Goal: Check status: Check status

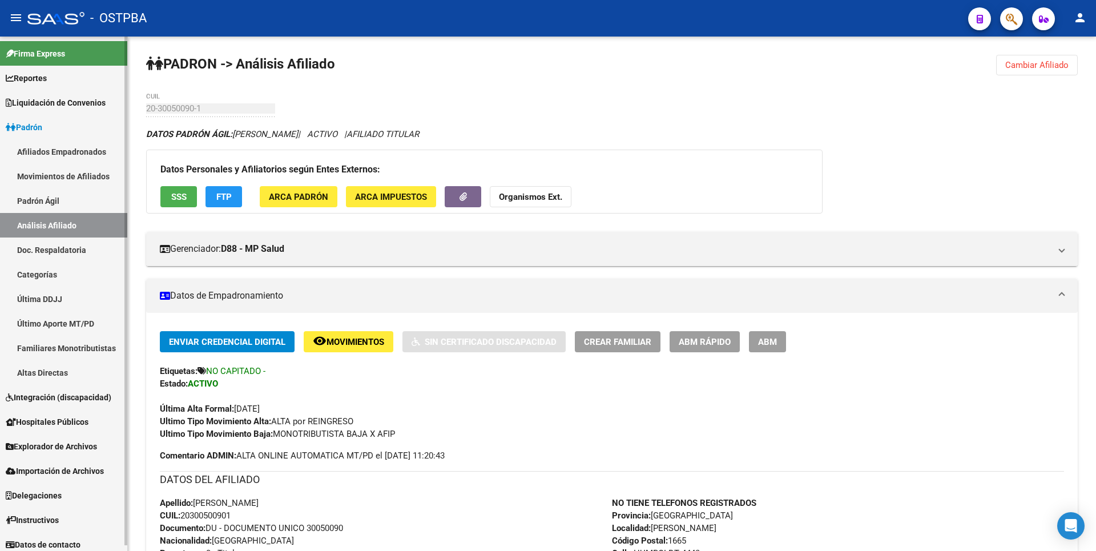
drag, startPoint x: 43, startPoint y: 226, endPoint x: 86, endPoint y: 203, distance: 49.3
click at [43, 226] on link "Análisis Afiliado" at bounding box center [63, 225] width 127 height 25
drag, startPoint x: 1053, startPoint y: 62, endPoint x: 555, endPoint y: 84, distance: 498.4
click at [1044, 63] on span "Cambiar Afiliado" at bounding box center [1037, 65] width 63 height 10
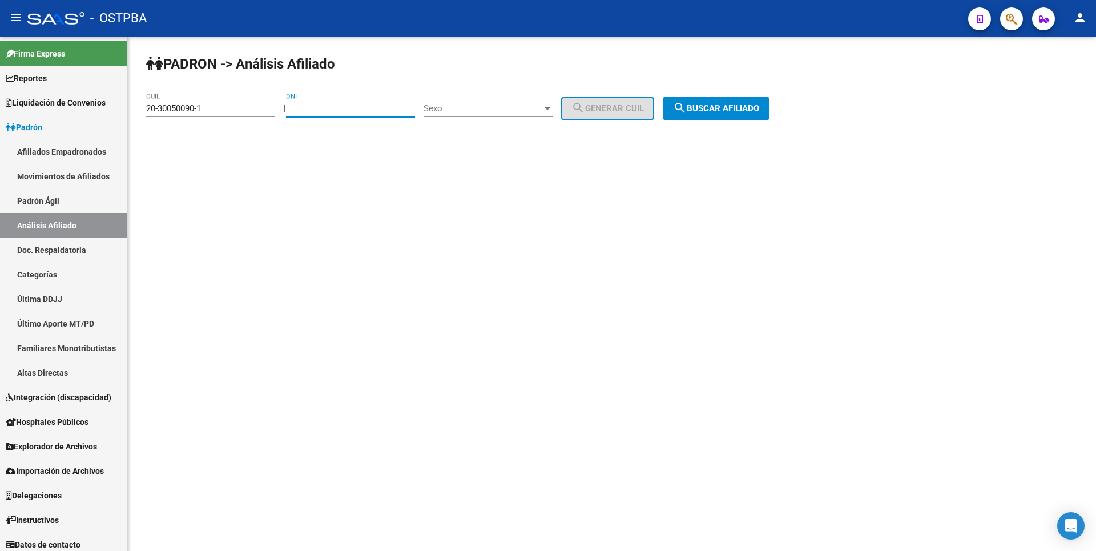
click at [320, 110] on input "DNI" at bounding box center [350, 108] width 129 height 10
type input "22813587"
drag, startPoint x: 213, startPoint y: 110, endPoint x: 124, endPoint y: 119, distance: 89.0
click at [124, 119] on mat-sidenav-container "Firma Express Reportes Tablero de Control Ingresos Percibidos Análisis de todos…" at bounding box center [548, 294] width 1096 height 515
click at [553, 112] on div at bounding box center [548, 108] width 10 height 9
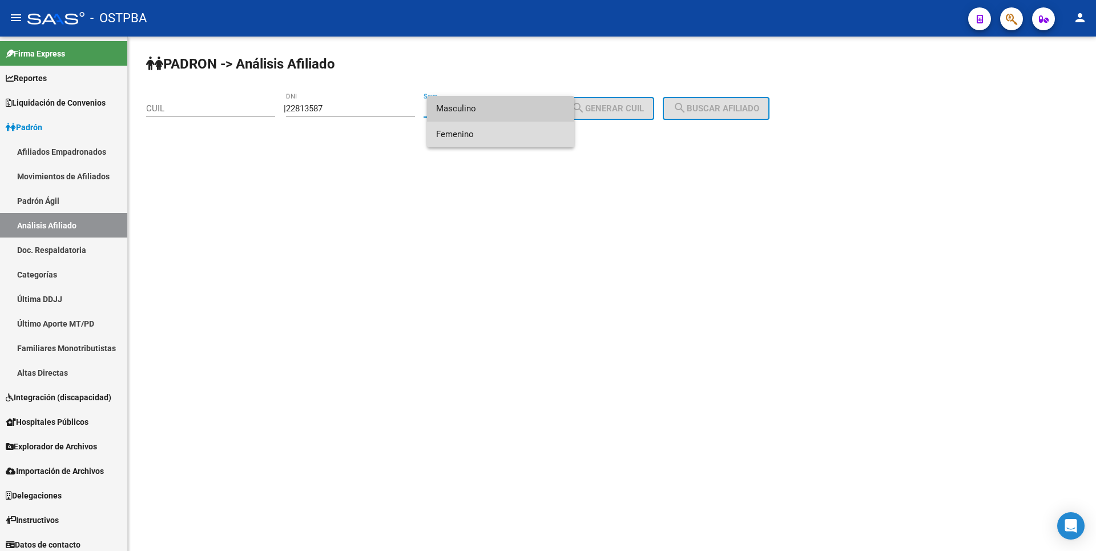
drag, startPoint x: 487, startPoint y: 132, endPoint x: 603, endPoint y: 105, distance: 119.0
click at [488, 132] on span "Femenino" at bounding box center [500, 135] width 129 height 26
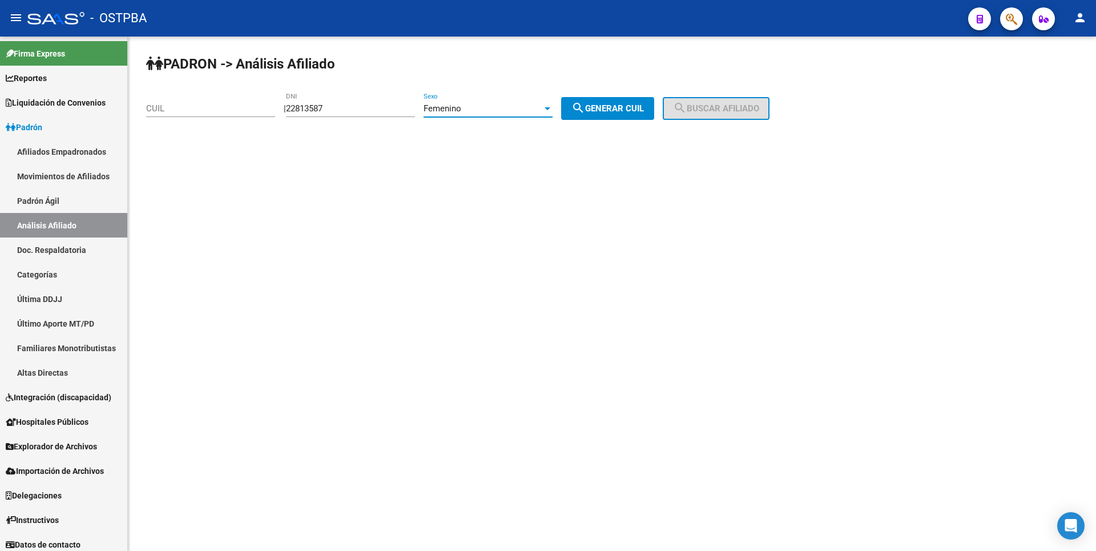
click at [625, 104] on span "search Generar CUIL" at bounding box center [608, 108] width 73 height 10
type input "27-22813587-4"
click at [710, 107] on span "search Buscar afiliado" at bounding box center [716, 108] width 86 height 10
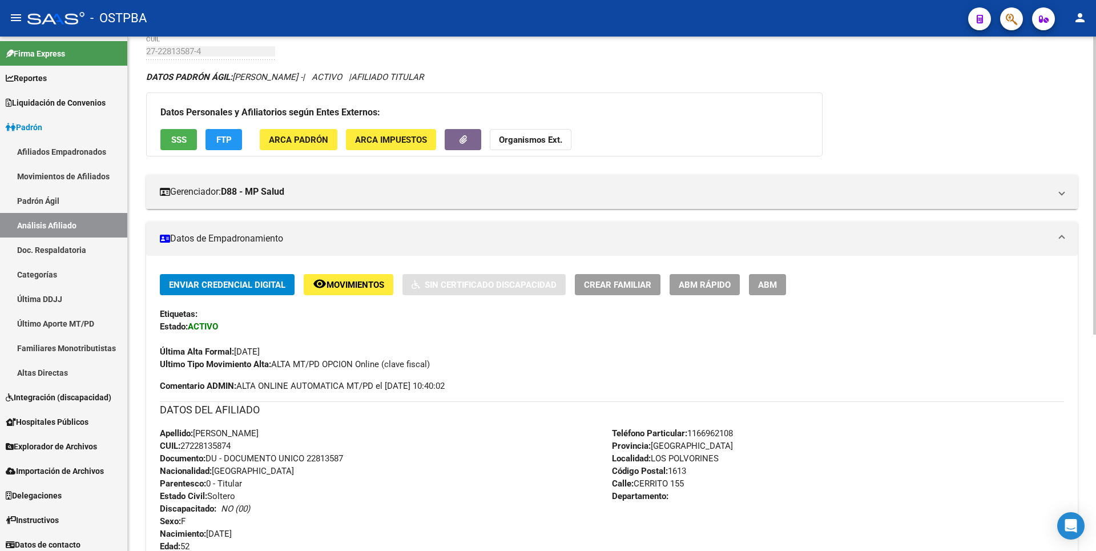
scroll to position [373, 0]
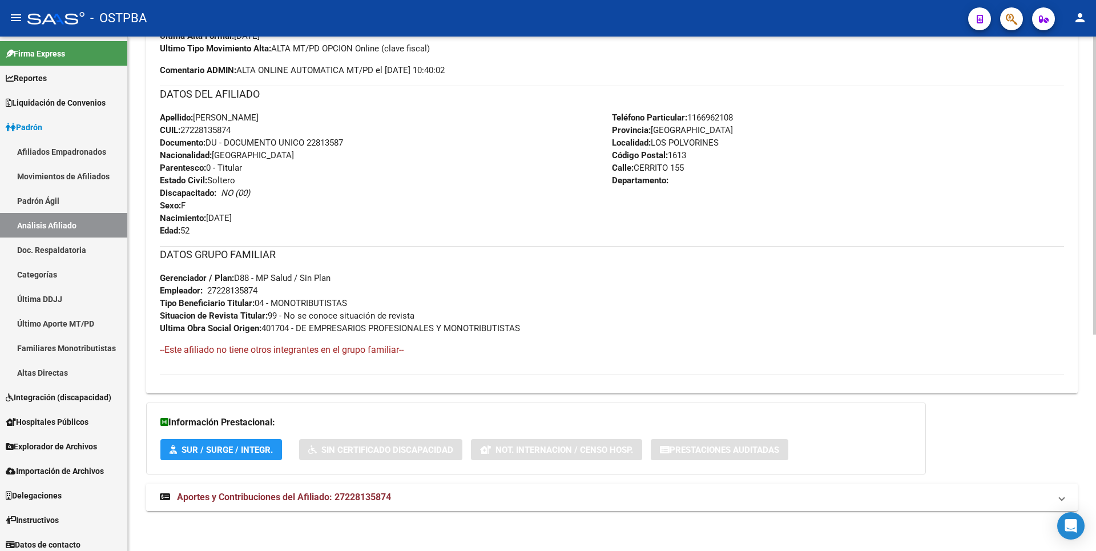
click at [336, 493] on span "Aportes y Contribuciones del Afiliado: 27228135874" at bounding box center [284, 497] width 214 height 11
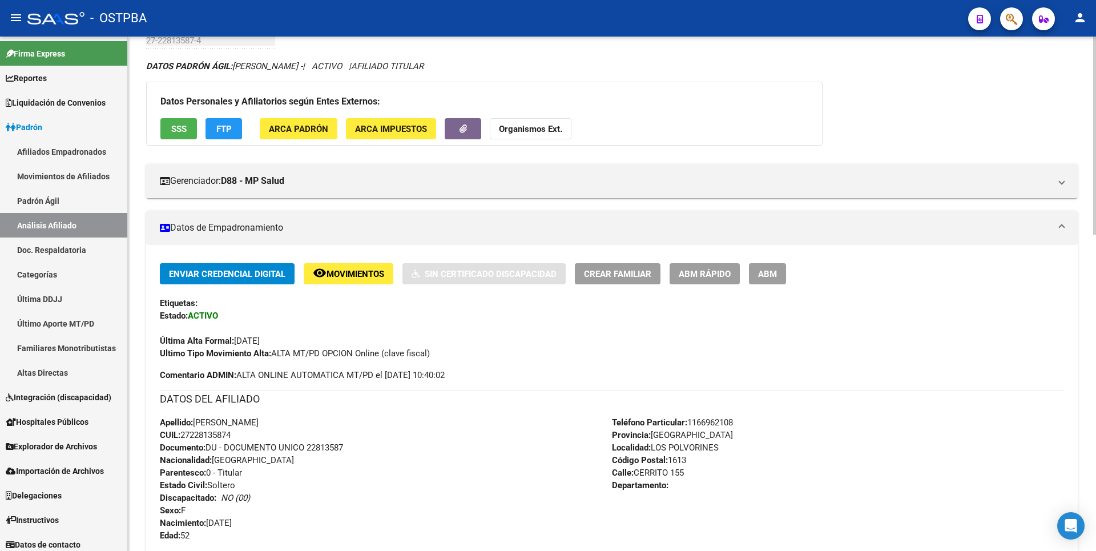
scroll to position [0, 0]
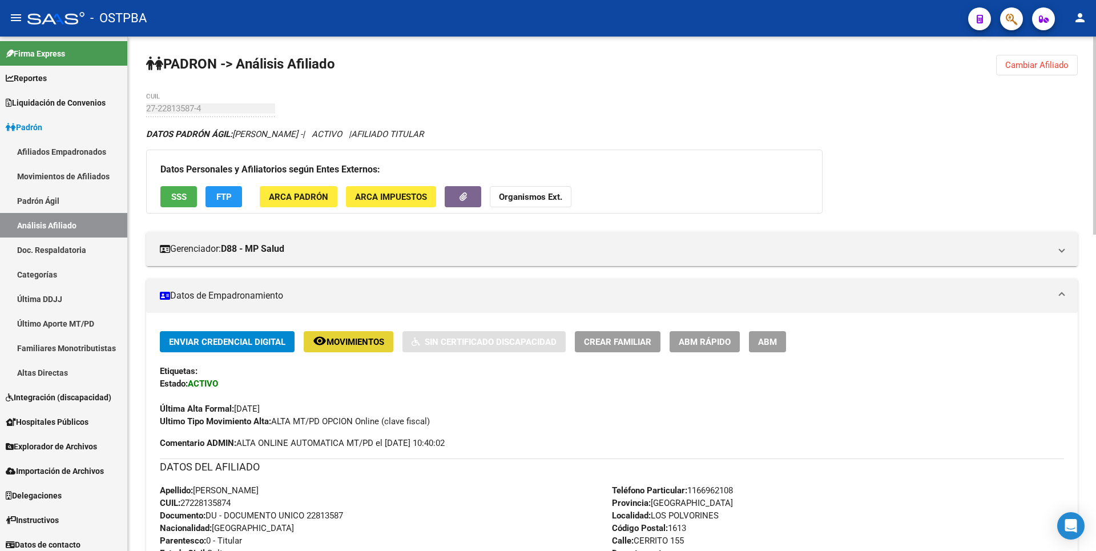
click at [369, 339] on span "Movimientos" at bounding box center [356, 342] width 58 height 10
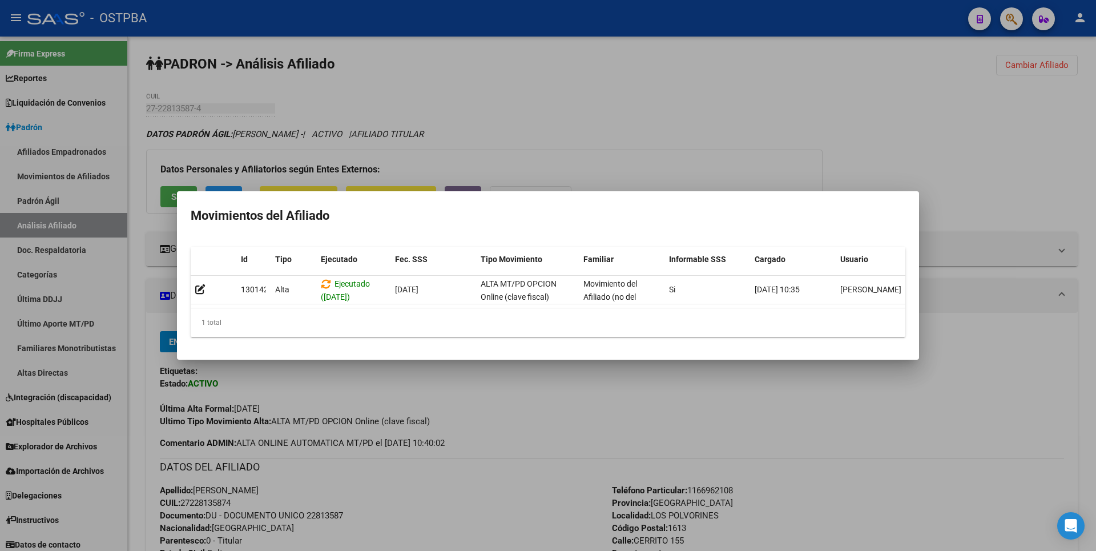
click at [932, 433] on div at bounding box center [548, 275] width 1096 height 551
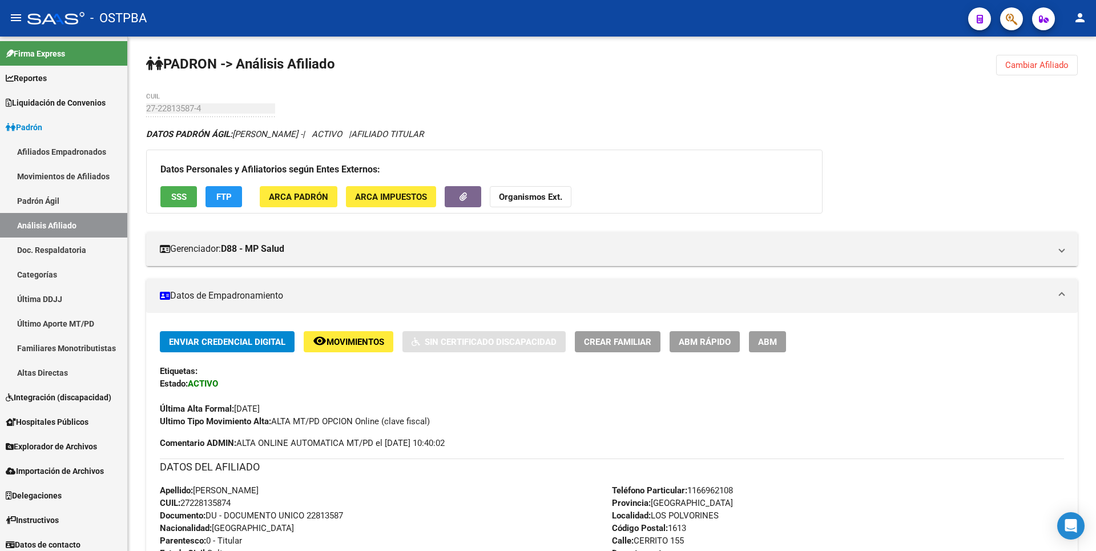
scroll to position [23, 0]
